Goal: Information Seeking & Learning: Check status

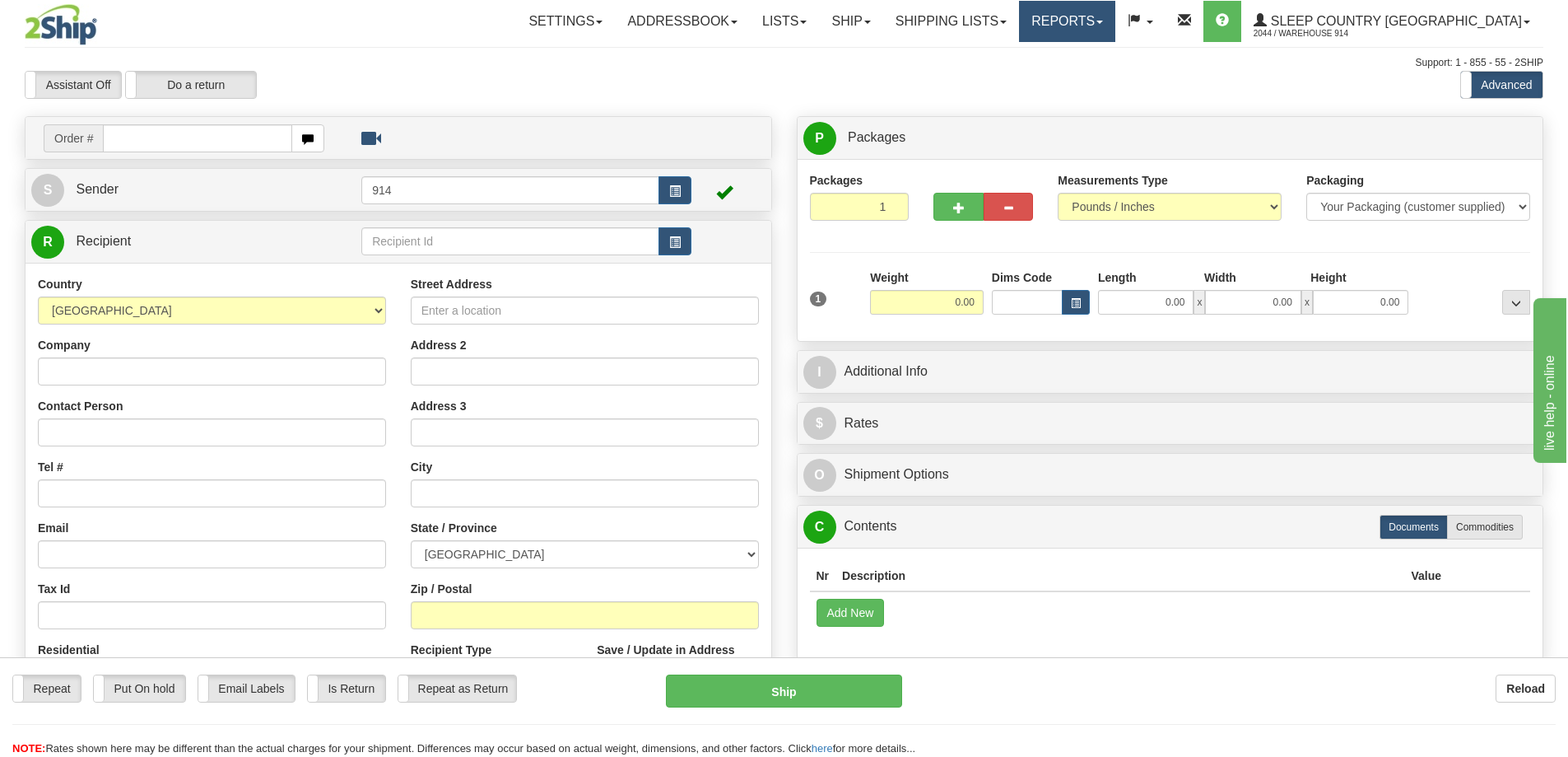
click at [1115, 16] on link "Reports" at bounding box center [1067, 21] width 96 height 41
click at [1114, 56] on link "Standard" at bounding box center [1039, 58] width 150 height 21
click at [1115, 22] on link "Reports" at bounding box center [1067, 21] width 96 height 41
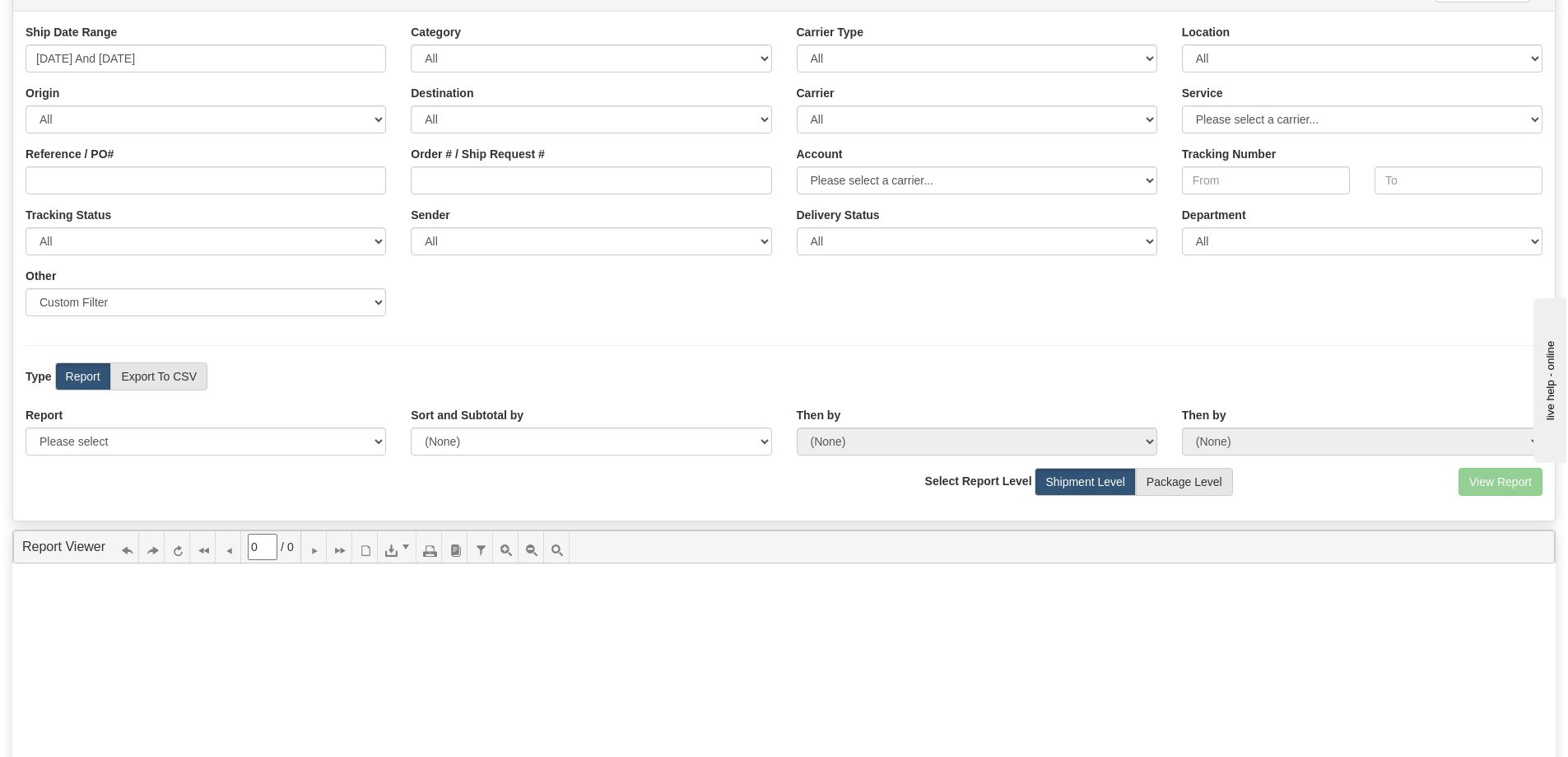
scroll to position [82, 0]
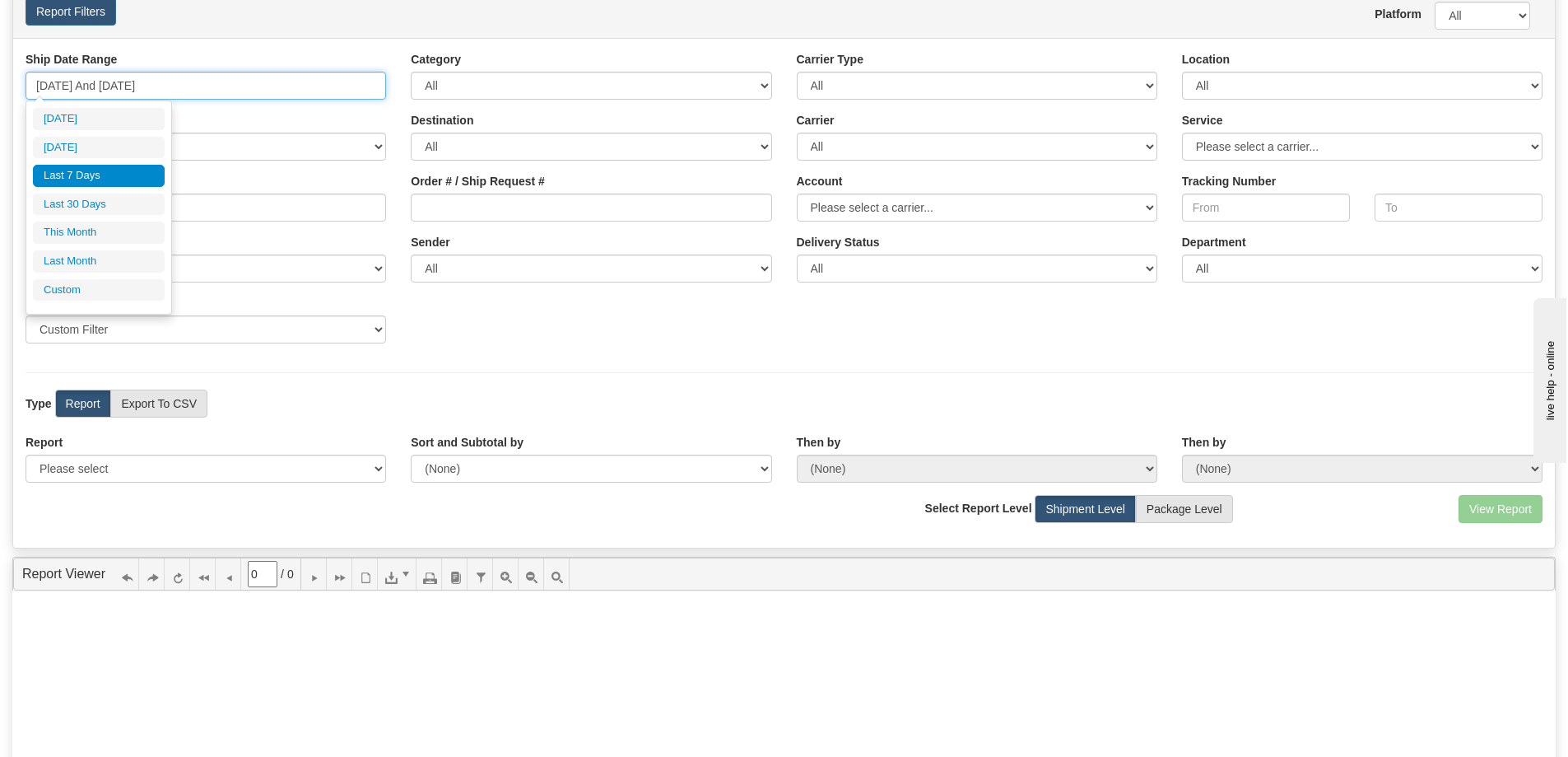
click at [229, 86] on input "09/10/2025 And 09/16/2025" at bounding box center [206, 85] width 361 height 28
click at [95, 126] on li "[DATE]" at bounding box center [98, 119] width 131 height 22
type input "09/16/2025 And 09/16/2025"
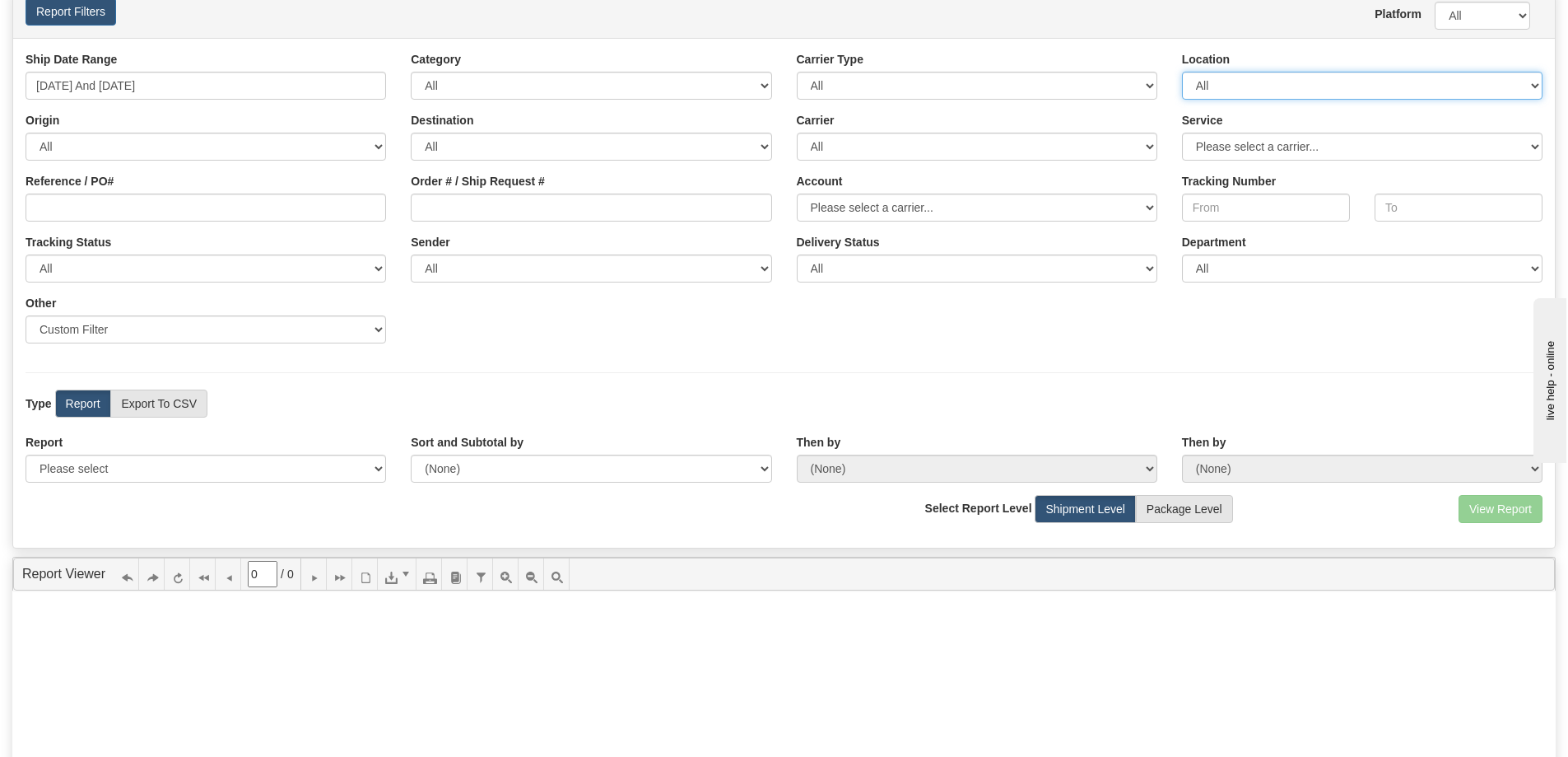
click at [1284, 92] on select "All 9009 914 BEDDN CASPC END SLE ZINUC" at bounding box center [1363, 85] width 361 height 28
select select "7603"
click at [1182, 71] on select "All 9009 914 BEDDN CASPC END SLE ZINUC" at bounding box center [1363, 85] width 361 height 28
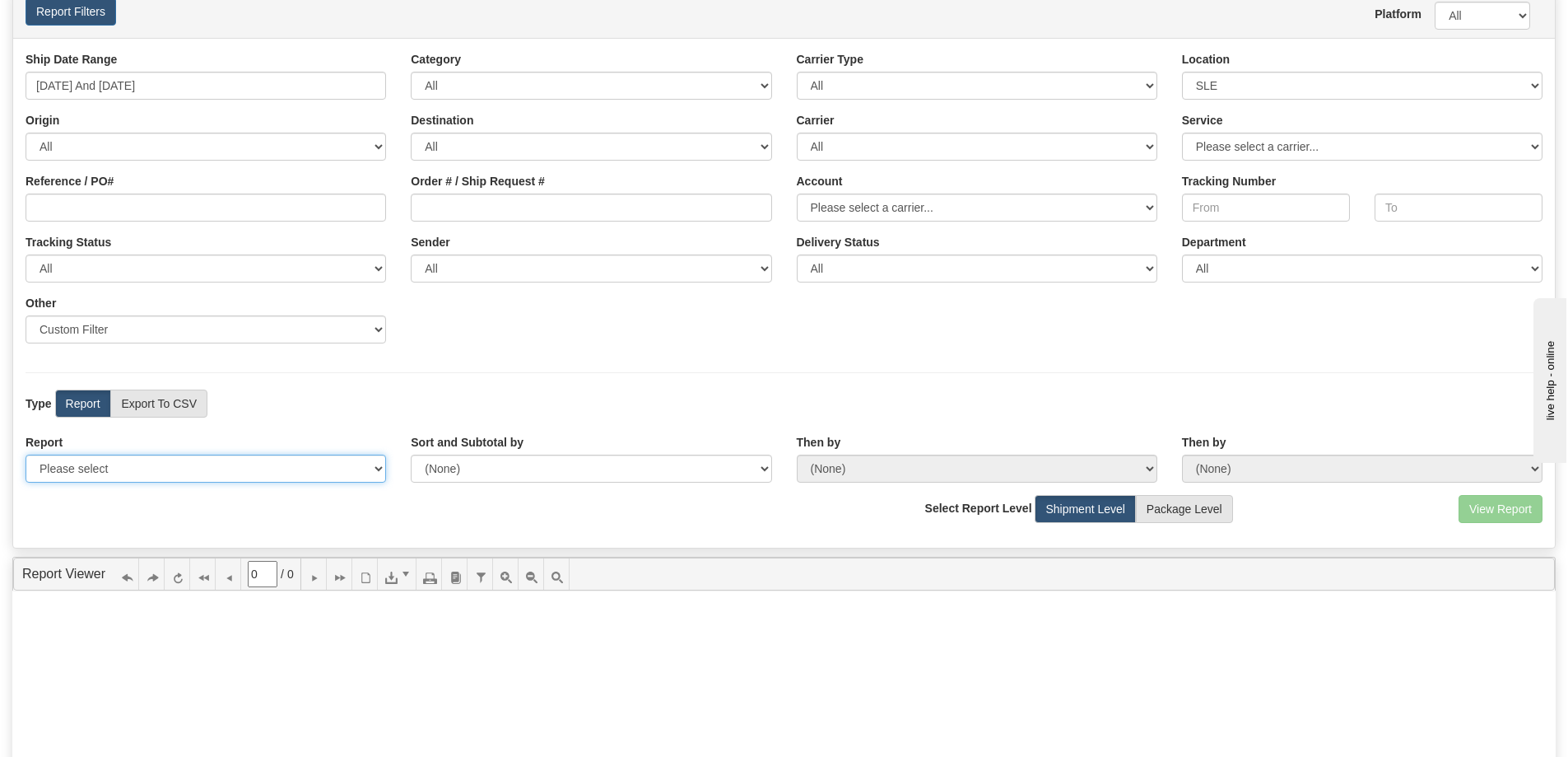
click at [118, 470] on select "Please select 1 Line Shipment Report Address Detail Basic Shipment Overview Can…" at bounding box center [206, 468] width 361 height 28
select select "Users\Contents Detail.trdx"
click at [26, 455] on select "Please select 1 Line Shipment Report Address Detail Basic Shipment Overview Can…" at bounding box center [206, 468] width 361 height 28
click at [1502, 510] on button "View Report" at bounding box center [1501, 509] width 84 height 28
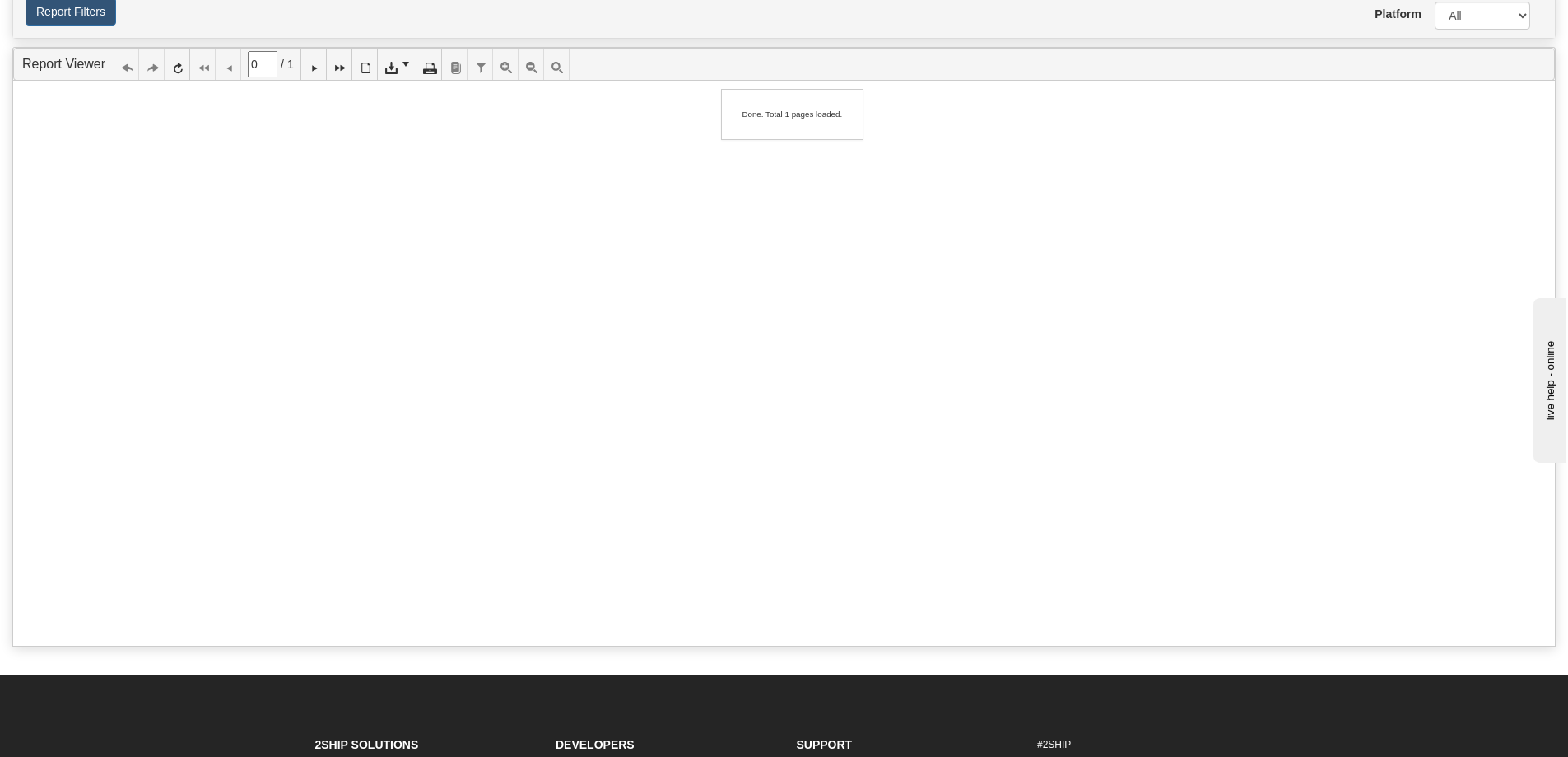
type input "1"
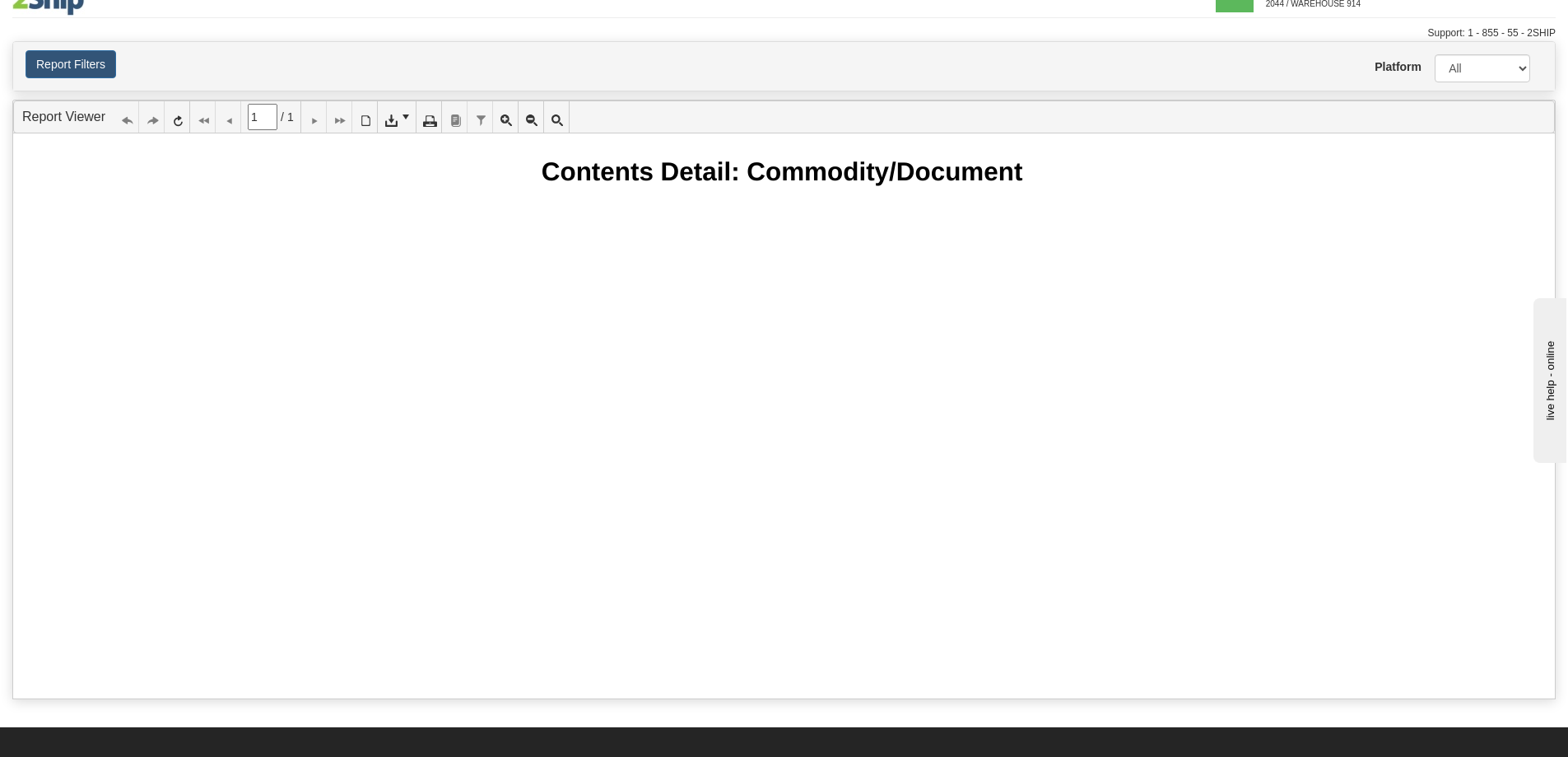
scroll to position [0, 0]
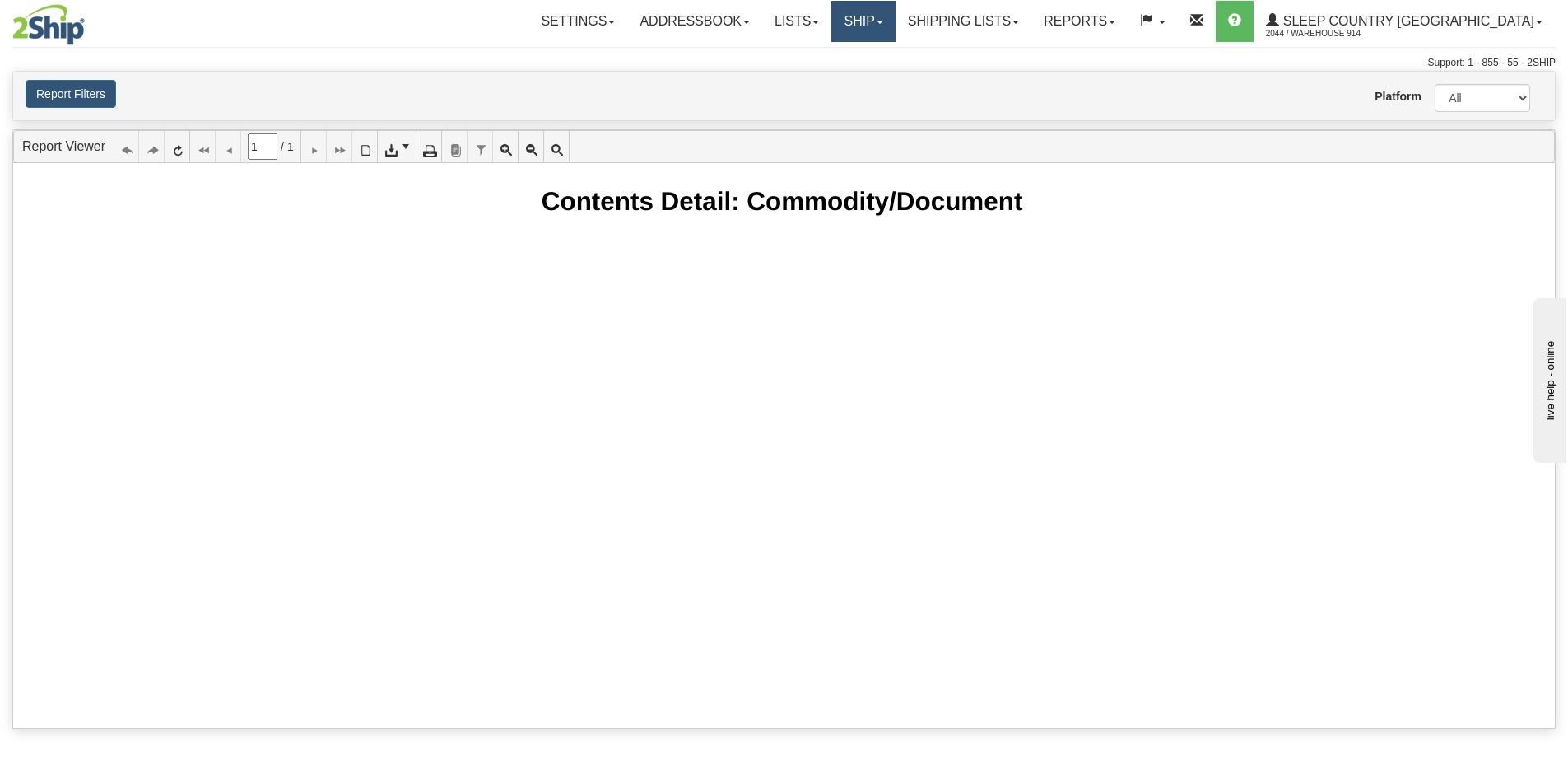
click at [895, 16] on link "Ship" at bounding box center [863, 21] width 64 height 41
click at [871, 69] on link "OnHold / Order Queue" at bounding box center [820, 79] width 149 height 21
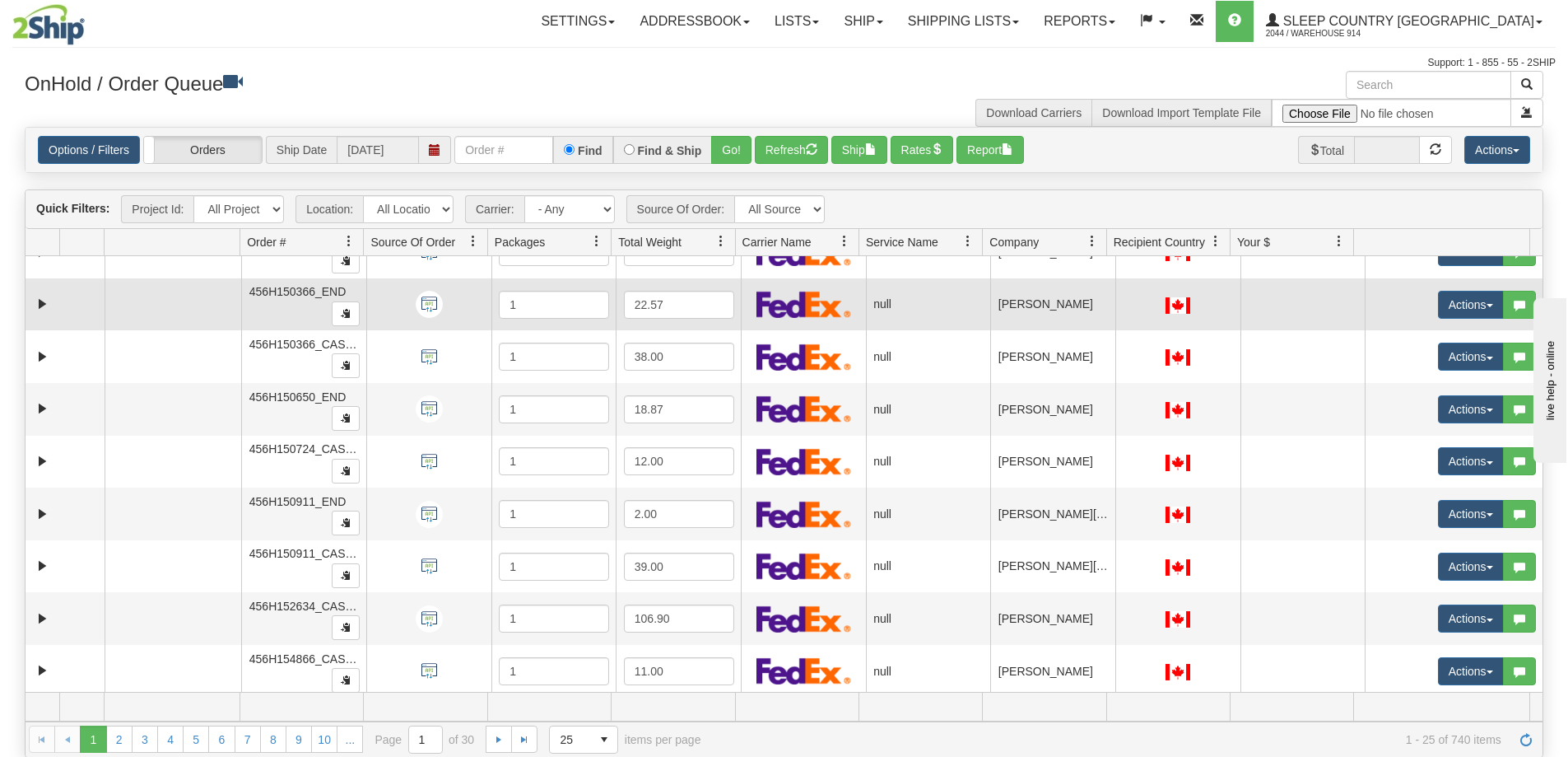
scroll to position [874, 0]
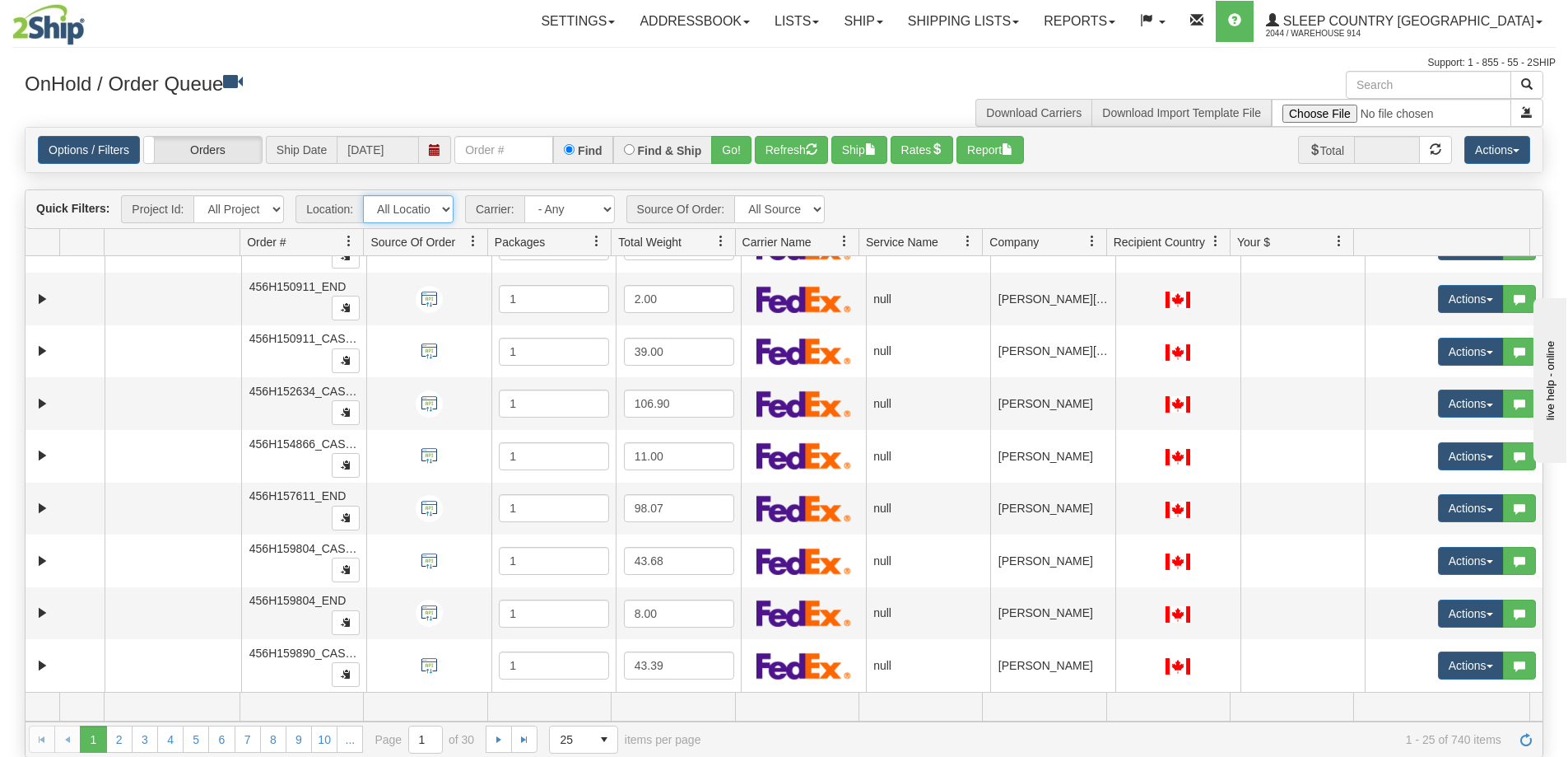
click at [429, 198] on select "All Locations 914 9009 [GEOGRAPHIC_DATA] SLE BEDDN ZINUC" at bounding box center [408, 209] width 90 height 28
select select "7603"
click at [363, 195] on select "All Locations 914 9009 [GEOGRAPHIC_DATA] SLE BEDDN ZINUC" at bounding box center [408, 209] width 90 height 28
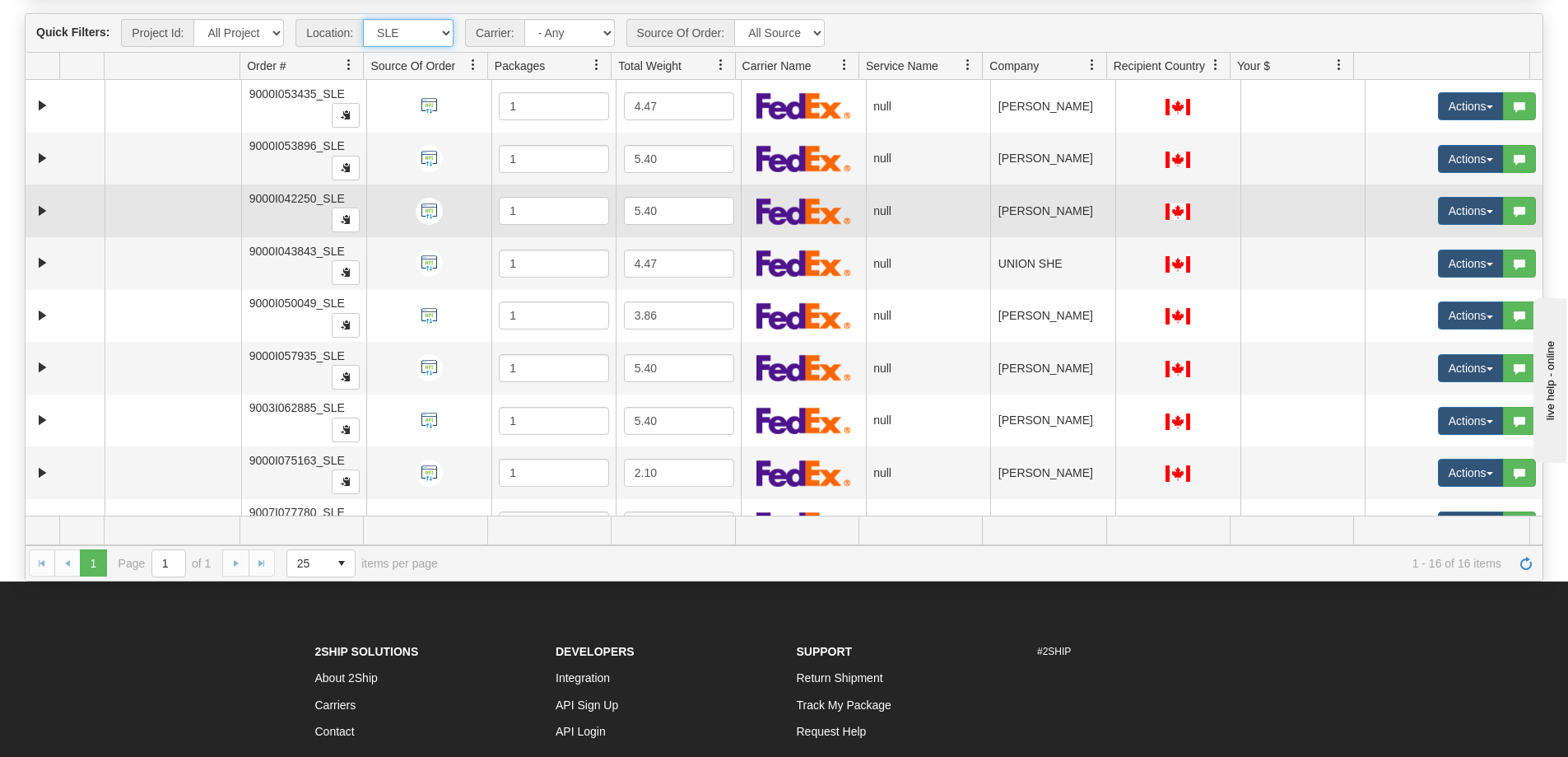
scroll to position [0, 0]
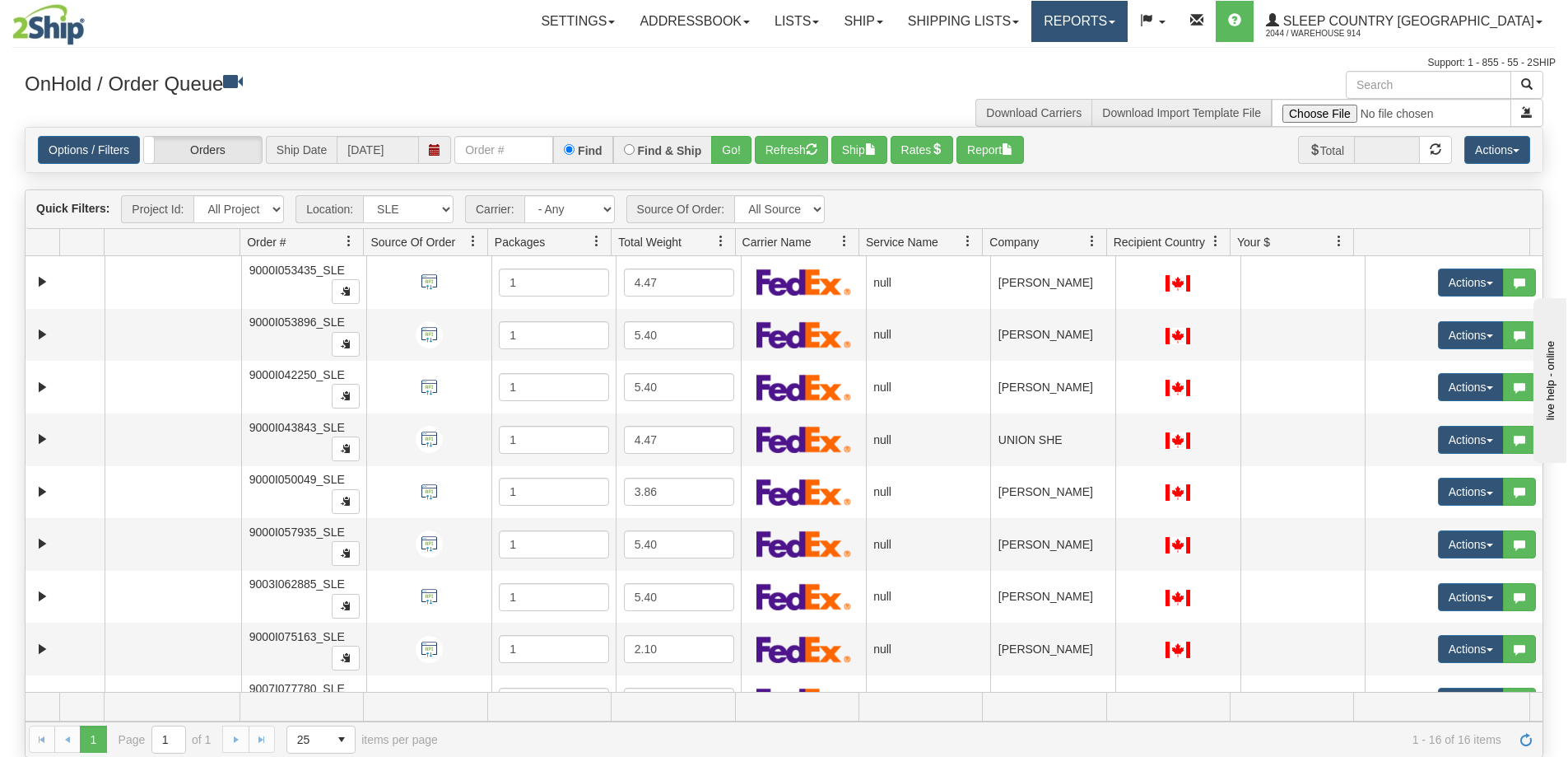
click at [1128, 12] on link "Reports" at bounding box center [1080, 21] width 96 height 41
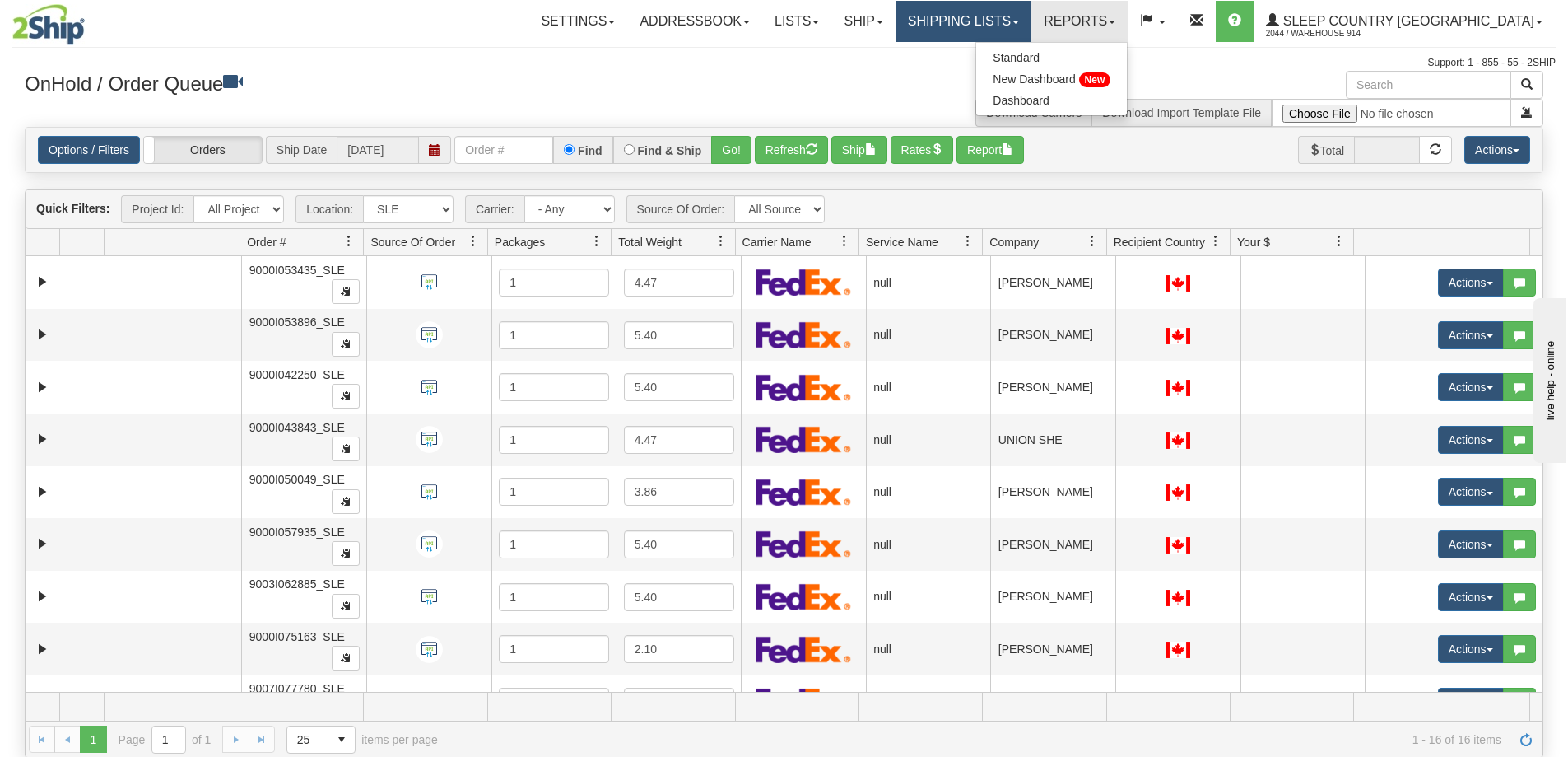
click at [1032, 30] on link "Shipping lists" at bounding box center [963, 21] width 136 height 41
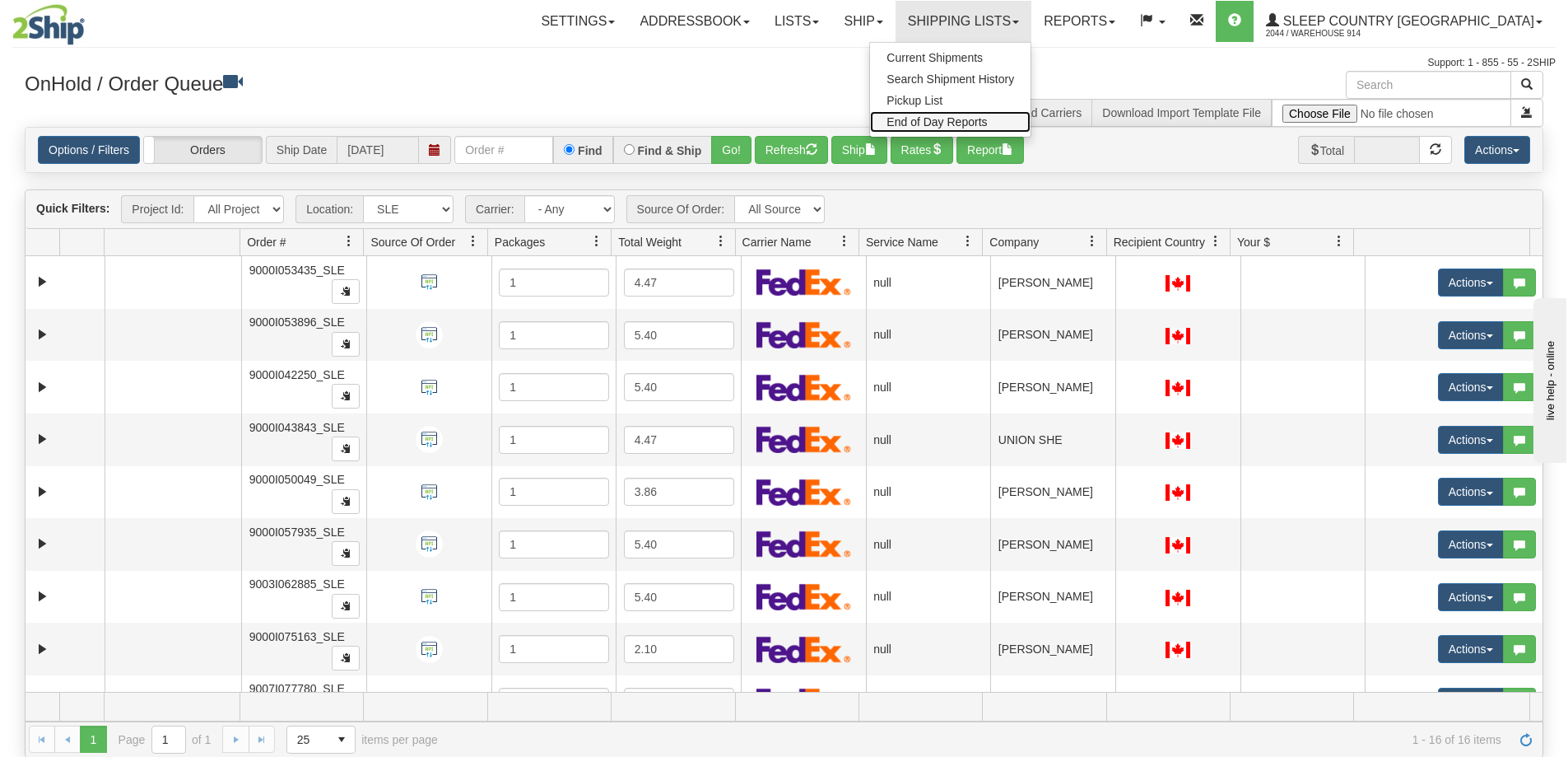
click at [987, 120] on span "End of Day Reports" at bounding box center [937, 121] width 101 height 13
